Goal: Go to known website: Access a specific website the user already knows

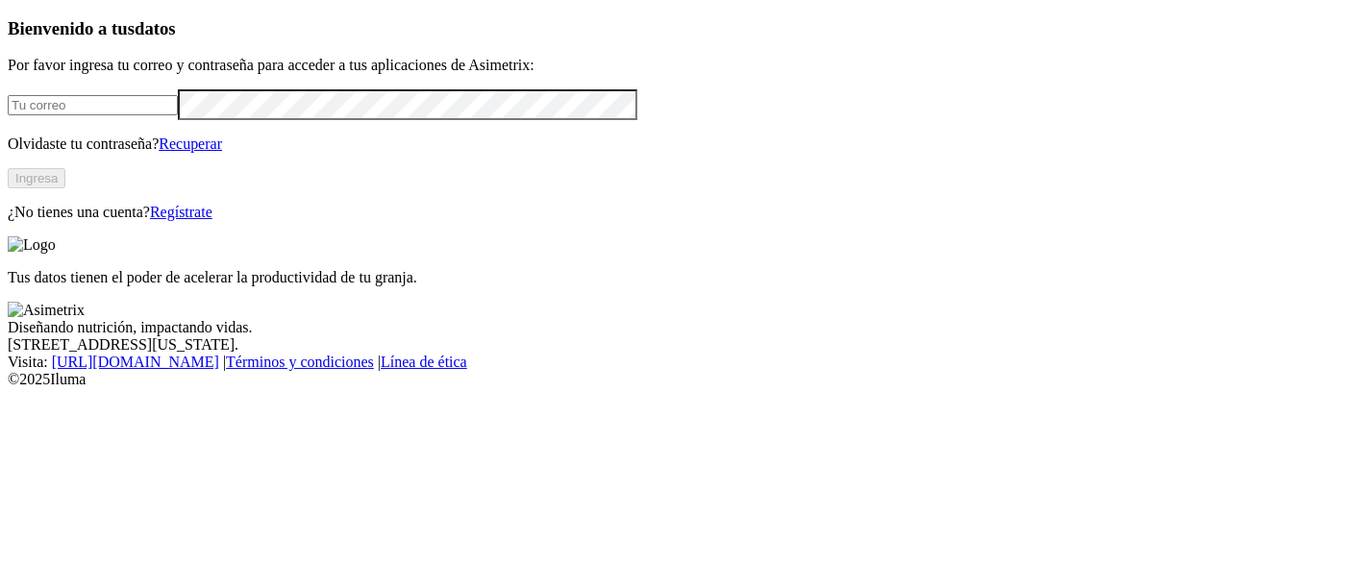
type input "[PERSON_NAME][EMAIL_ADDRESS][DOMAIN_NAME]"
click at [65, 188] on button "Ingresa" at bounding box center [37, 178] width 58 height 20
